Goal: Task Accomplishment & Management: Manage account settings

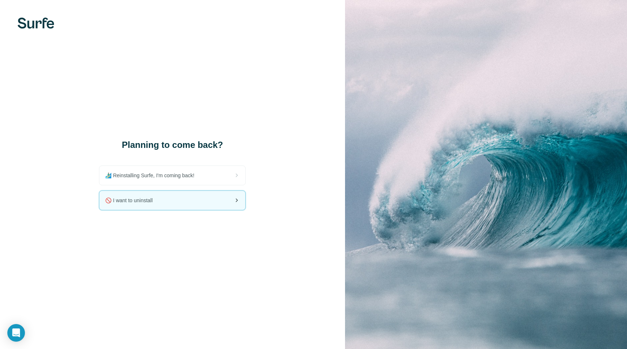
click at [192, 206] on div "🚫 I want to uninstall" at bounding box center [172, 200] width 146 height 19
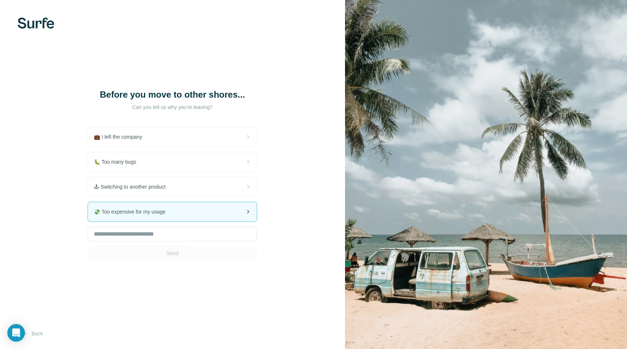
click at [187, 212] on div "💸 Too expensive for my usage" at bounding box center [172, 211] width 169 height 19
